Goal: Check status: Check status

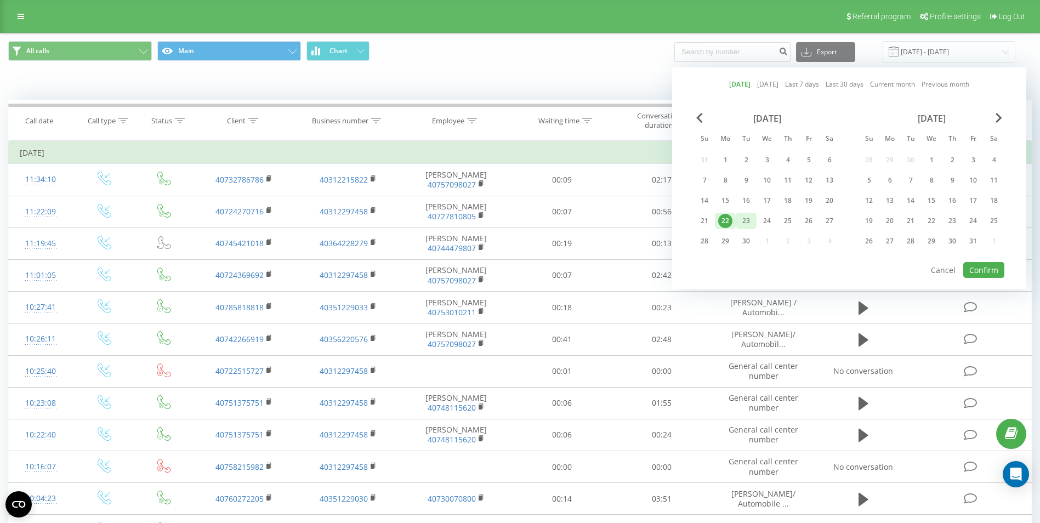
click at [741, 219] on div "23" at bounding box center [746, 221] width 14 height 14
click at [1000, 265] on button "Confirm" at bounding box center [983, 270] width 41 height 16
type input "[DATE] - [DATE]"
